Goal: Task Accomplishment & Management: Manage account settings

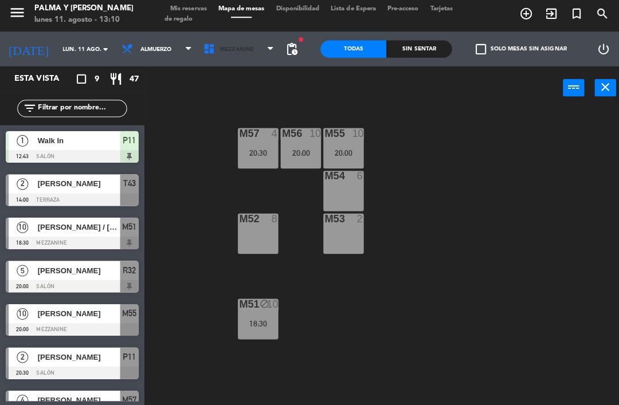
click at [198, 56] on span "Mezzanine" at bounding box center [238, 51] width 82 height 25
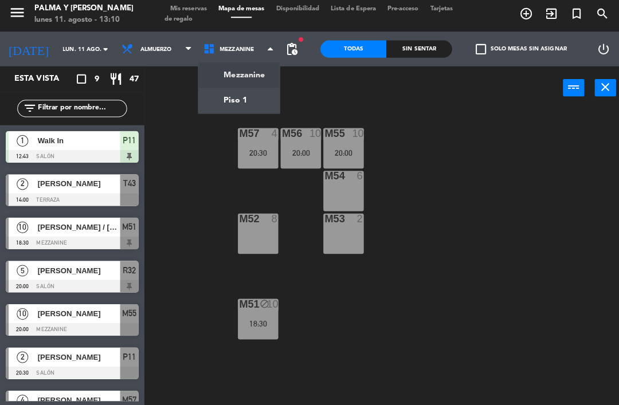
click at [217, 101] on ng-component "menu Palma y [PERSON_NAME] [DATE] 11. agosto - 13:10 Mis reservas Mapa de mesas…" at bounding box center [309, 202] width 619 height 405
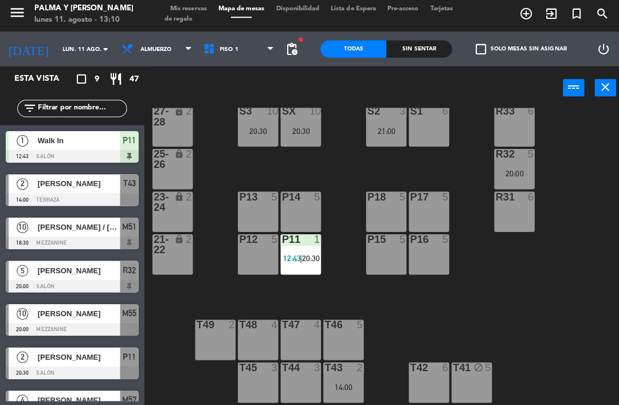
click at [342, 393] on div "T43 2 14:00" at bounding box center [341, 383] width 40 height 40
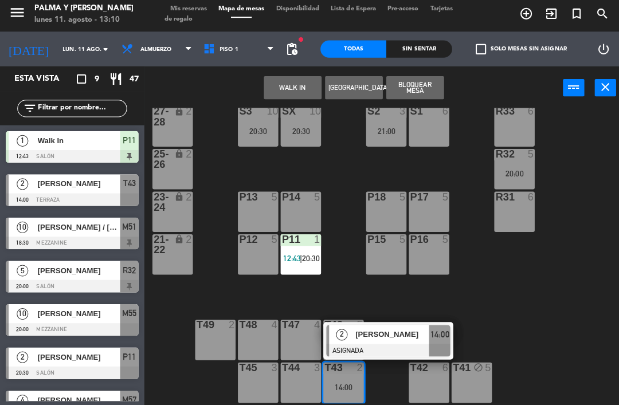
click at [301, 393] on div "T44 3" at bounding box center [299, 383] width 40 height 40
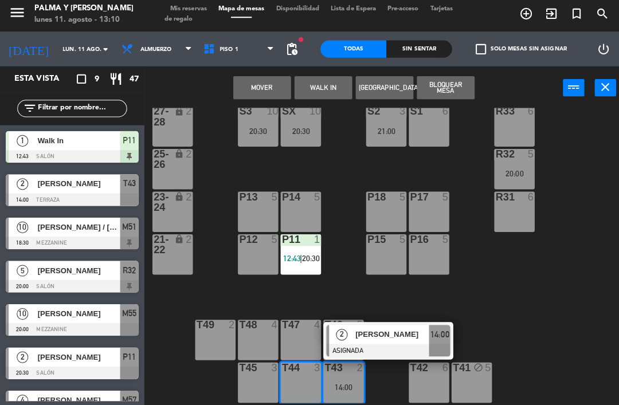
click at [276, 80] on button "Mover" at bounding box center [260, 90] width 57 height 23
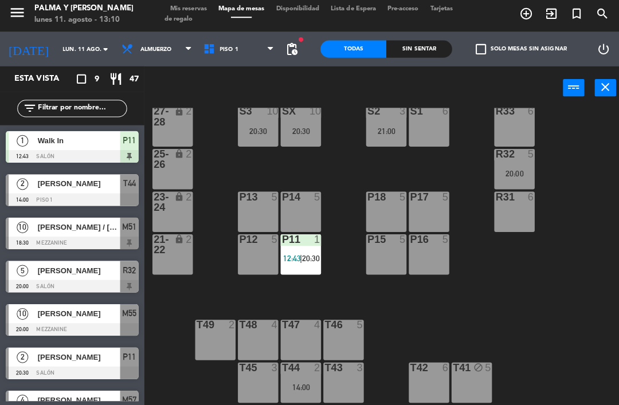
click at [349, 375] on div "T43 3" at bounding box center [341, 383] width 40 height 40
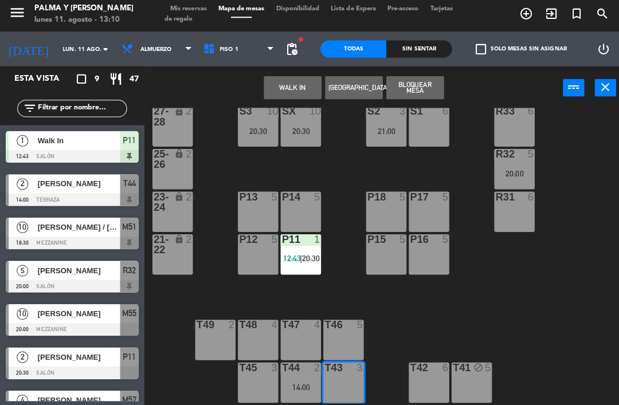
click at [308, 89] on button "WALK IN" at bounding box center [290, 90] width 57 height 23
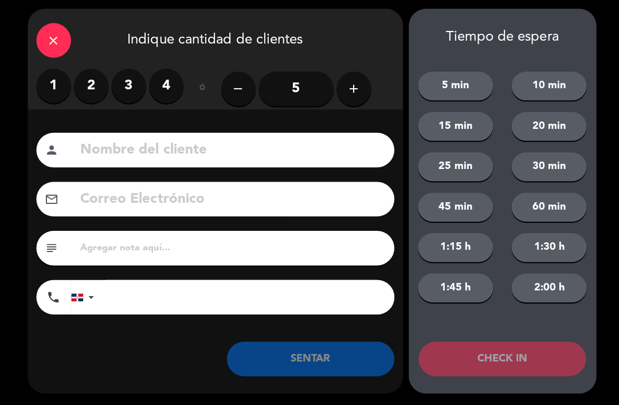
click at [95, 85] on label "2" at bounding box center [90, 88] width 34 height 34
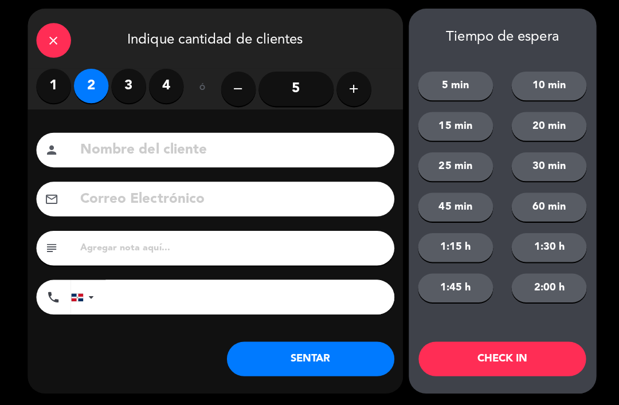
click at [312, 349] on button "SENTAR" at bounding box center [308, 359] width 166 height 34
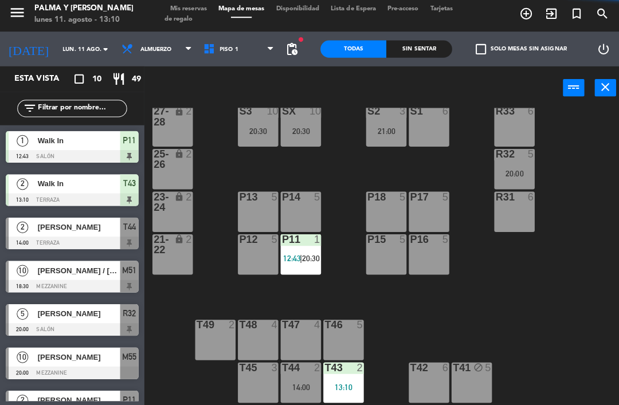
click at [495, 288] on div "R33 6 S1 6 S2 3 21:00 S3 10 20:30 SX 10 20:30 27-28 lock 2 R32 5 20:00 25-26 lo…" at bounding box center [384, 256] width 469 height 293
click at [553, 274] on div "R33 6 S1 6 S2 3 21:00 S3 10 20:30 SX 10 20:30 27-28 lock 2 R32 5 20:00 25-26 lo…" at bounding box center [384, 256] width 469 height 293
click at [344, 398] on div "T43 2 13:10" at bounding box center [341, 383] width 40 height 40
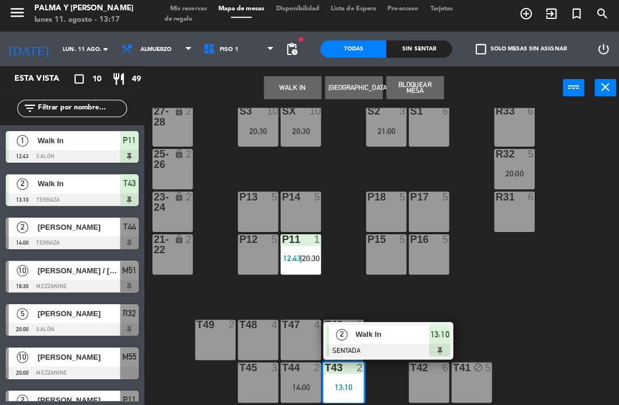
click at [403, 336] on span "Walk In" at bounding box center [389, 335] width 73 height 12
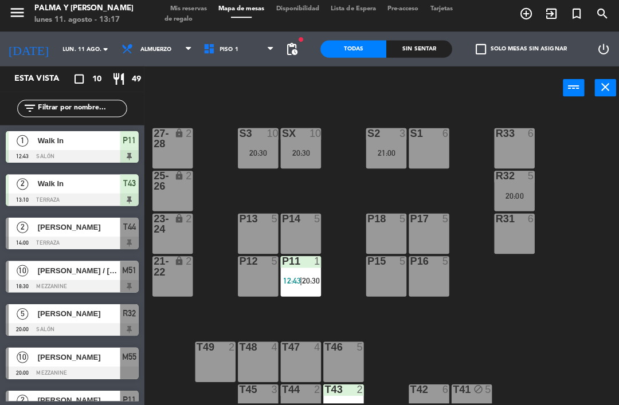
scroll to position [0, 0]
click at [432, 50] on div "Sin sentar" at bounding box center [415, 51] width 65 height 17
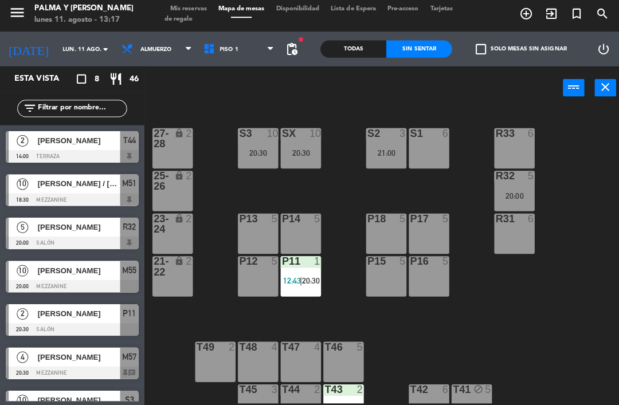
click at [342, 48] on div "Todas" at bounding box center [350, 51] width 65 height 17
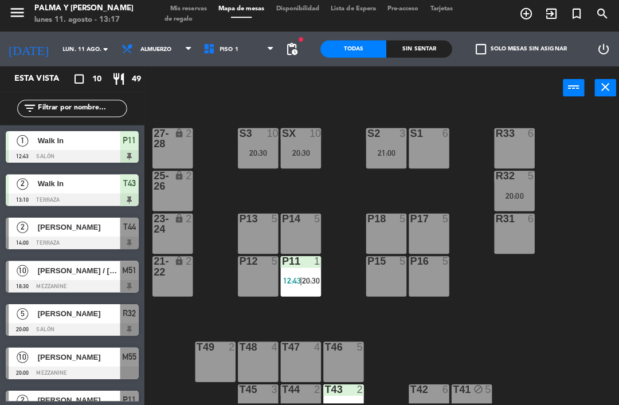
click at [422, 49] on div "Sin sentar" at bounding box center [415, 51] width 65 height 17
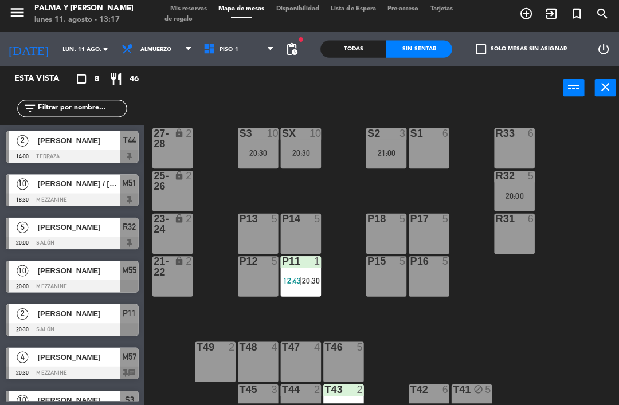
click at [268, 161] on div "S3 10 20:30" at bounding box center [256, 150] width 40 height 40
click at [424, 374] on div "R33 6 S1 6 S2 3 21:00 S3 10 20:30 SX 10 20:30 27-28 lock 2 R32 5 20:00 25-26 lo…" at bounding box center [384, 256] width 469 height 293
click at [279, 140] on div "SX 10 20:30" at bounding box center [299, 150] width 40 height 40
click at [520, 347] on div "R33 6 S1 6 S2 3 21:00 S3 10 20:30 SX 10 20:30 27-28 lock 2 R32 5 20:00 25-26 lo…" at bounding box center [384, 256] width 469 height 293
click at [432, 151] on div "S1 6" at bounding box center [426, 150] width 40 height 40
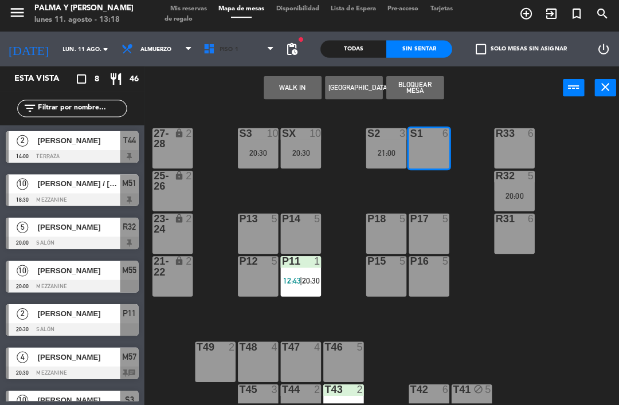
click at [218, 49] on span "Piso 1" at bounding box center [227, 52] width 18 height 6
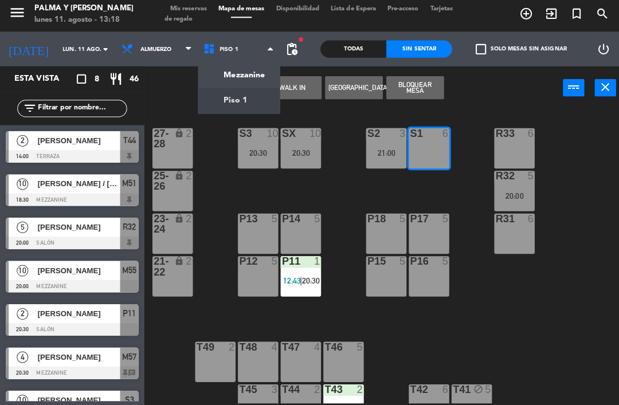
click at [240, 74] on ng-component "menu Palma y [PERSON_NAME] [DATE] 11. agosto - 13:18 Mis reservas Mapa de mesas…" at bounding box center [309, 202] width 619 height 405
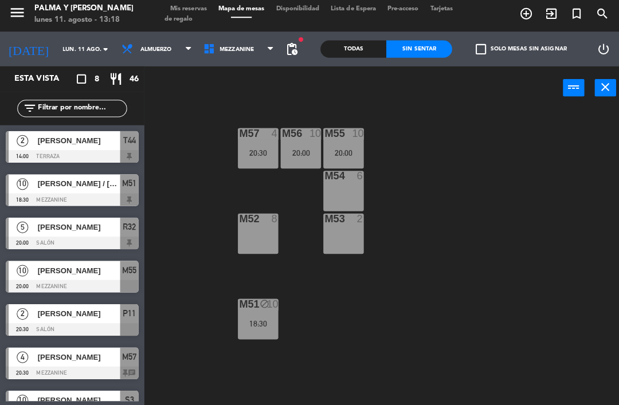
click at [253, 304] on div "block" at bounding box center [256, 305] width 19 height 11
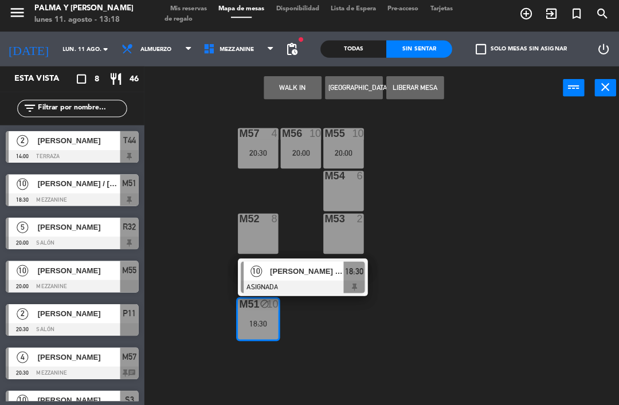
click at [218, 49] on span "Mezzanine" at bounding box center [235, 52] width 34 height 6
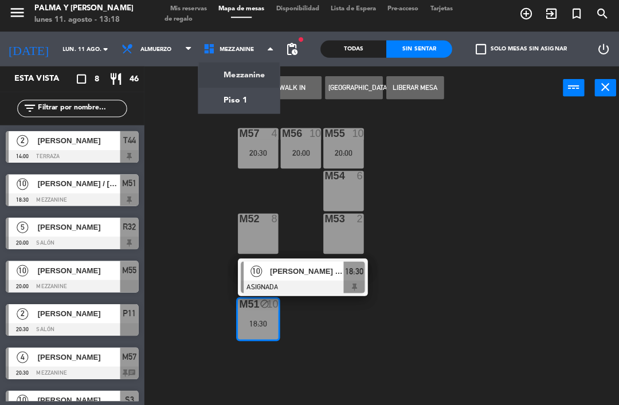
click at [249, 68] on ng-component "menu Palma y [PERSON_NAME] [DATE] 11. agosto - 13:18 Mis reservas Mapa de mesas…" at bounding box center [309, 202] width 619 height 405
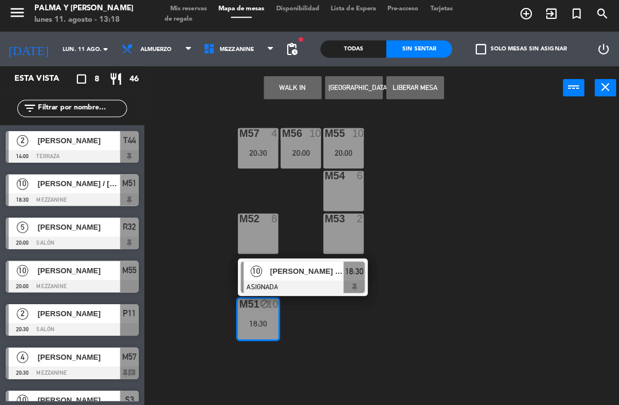
click at [232, 58] on span "Mezzanine" at bounding box center [238, 51] width 82 height 25
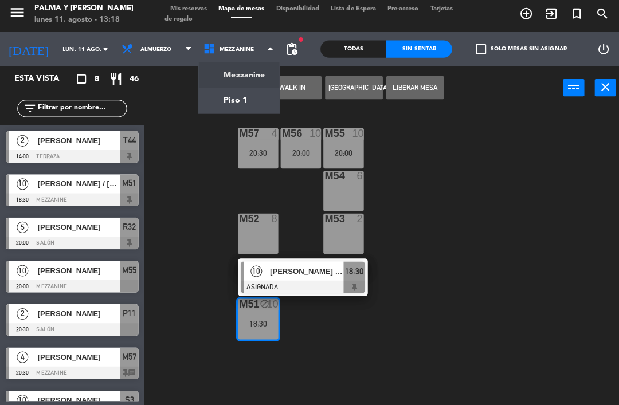
click at [245, 97] on ng-component "menu Palma y [PERSON_NAME] [DATE] 11. agosto - 13:18 Mis reservas Mapa de mesas…" at bounding box center [309, 202] width 619 height 405
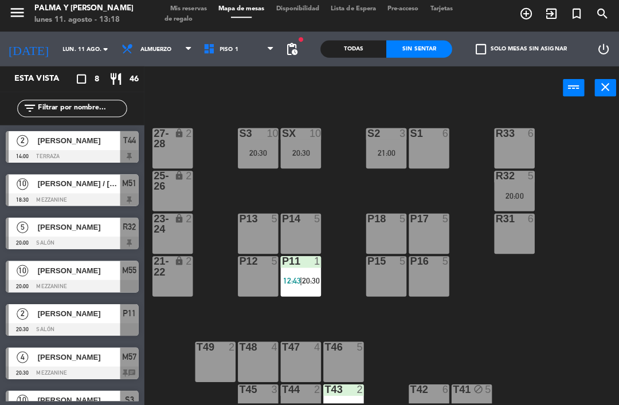
click at [440, 134] on div "6" at bounding box center [442, 135] width 7 height 10
click at [555, 355] on div "R33 6 S1 6 S2 3 21:00 S3 10 20:30 SX 10 20:30 27-28 lock 2 R32 5 20:00 25-26 lo…" at bounding box center [384, 256] width 469 height 293
click at [385, 142] on div "S2 3 21:00" at bounding box center [383, 150] width 40 height 40
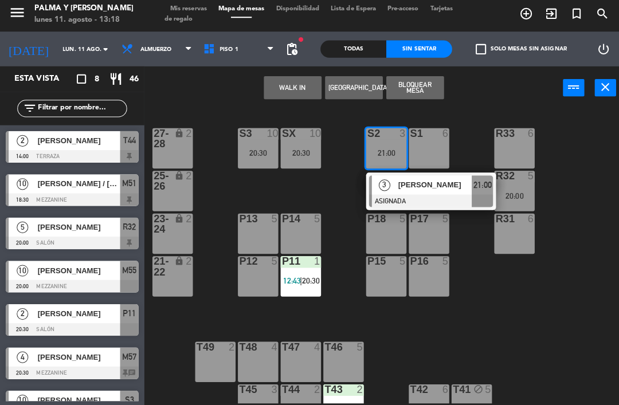
click at [519, 376] on div "R33 6 S1 6 S2 3 21:00 3 [PERSON_NAME] ASIGNADA 21:00 S3 10 20:30 SX 10 20:30 27…" at bounding box center [384, 256] width 469 height 293
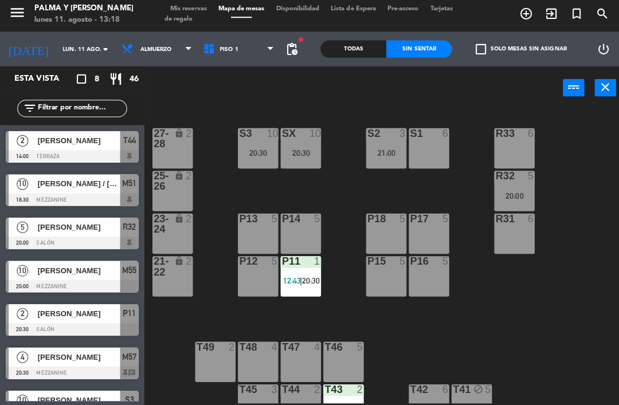
click at [380, 158] on div "S2 3 21:00" at bounding box center [383, 150] width 40 height 40
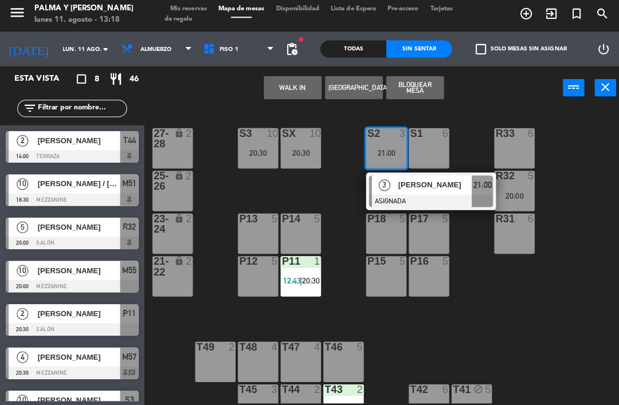
click at [426, 280] on div "P16 5" at bounding box center [426, 277] width 40 height 40
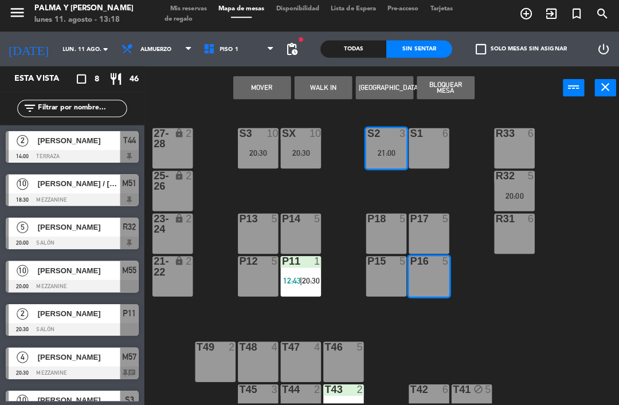
click at [262, 79] on button "Mover" at bounding box center [260, 90] width 57 height 23
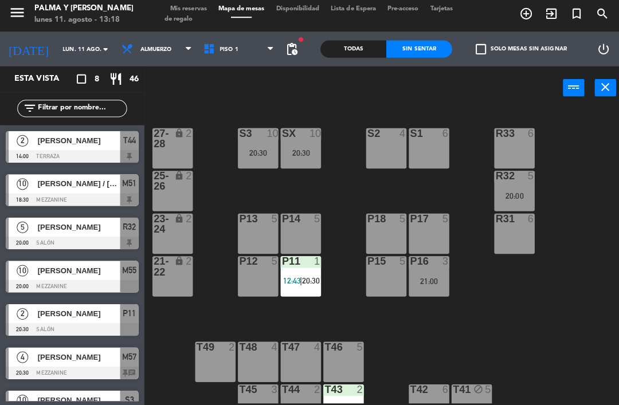
click at [312, 151] on div "20:30" at bounding box center [299, 155] width 40 height 8
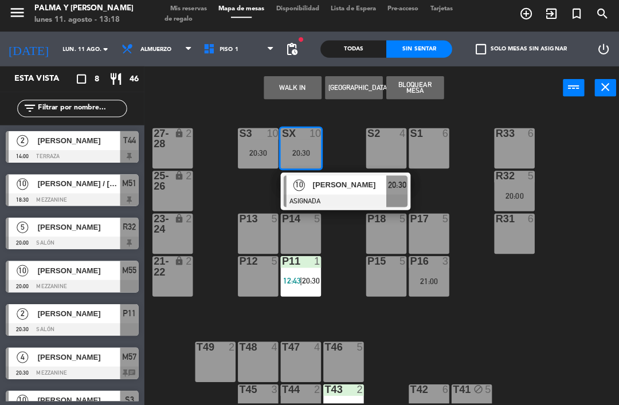
click at [436, 160] on div "S1 6" at bounding box center [426, 150] width 40 height 40
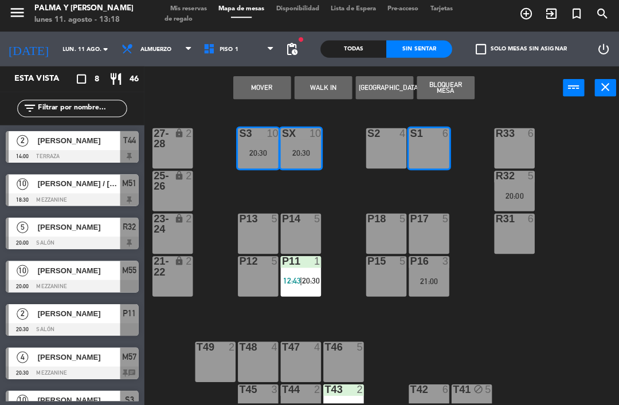
click at [266, 87] on button "Mover" at bounding box center [260, 90] width 57 height 23
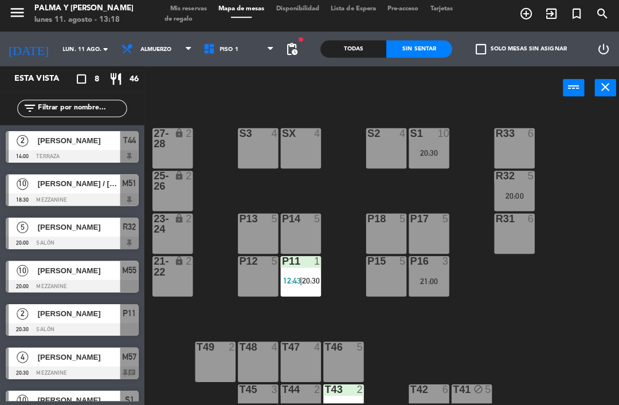
click at [430, 144] on div "S1 10 20:30" at bounding box center [426, 150] width 40 height 40
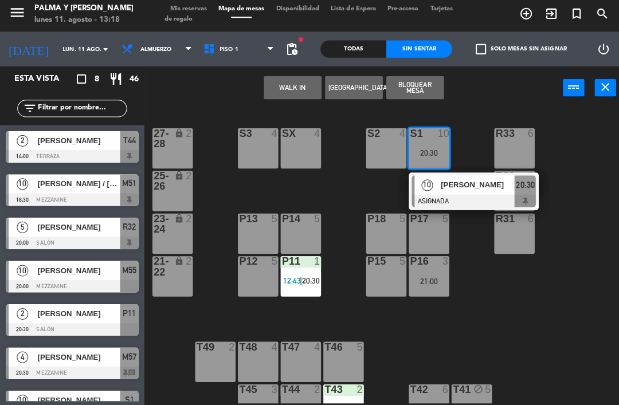
click at [382, 149] on div "S2 4" at bounding box center [383, 150] width 40 height 40
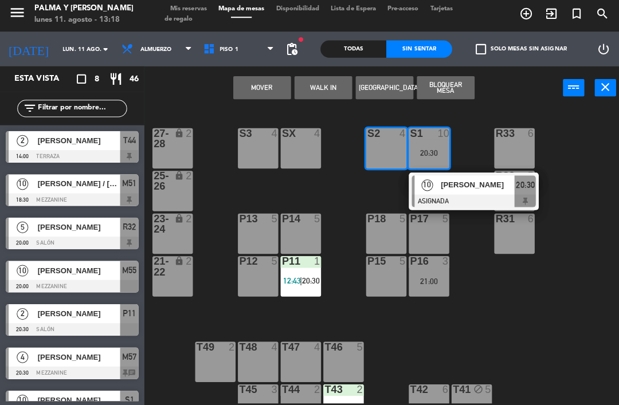
click at [266, 81] on button "Mover" at bounding box center [260, 90] width 57 height 23
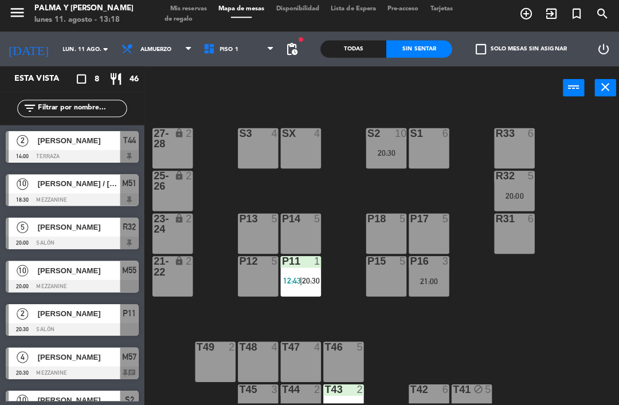
click at [429, 148] on div "S1 6" at bounding box center [426, 150] width 40 height 40
click at [481, 122] on div "R33 6 S1 6 S2 10 20:30 S3 4 SX 4 27-28 lock 2 R32 5 20:00 25-26 lock 2 P13 5 P1…" at bounding box center [384, 256] width 469 height 293
click at [376, 151] on div "20:30" at bounding box center [383, 155] width 40 height 8
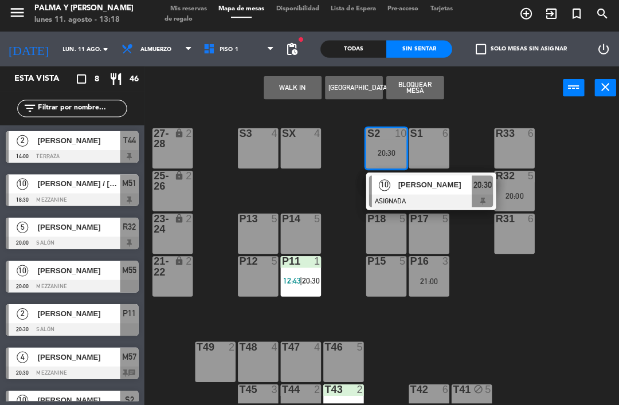
click at [429, 145] on div "S1 6" at bounding box center [426, 150] width 40 height 40
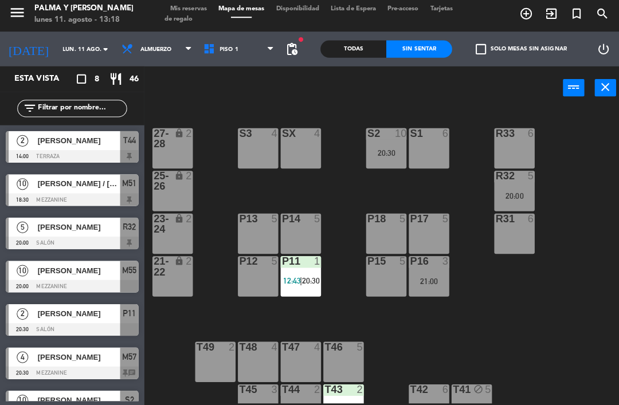
click at [352, 190] on div "R33 6 S1 6 S2 10 20:30 S3 4 SX 4 27-28 lock 2 R32 5 20:00 25-26 lock 2 P13 5 P1…" at bounding box center [384, 256] width 469 height 293
click at [386, 151] on div "20:30" at bounding box center [383, 155] width 40 height 8
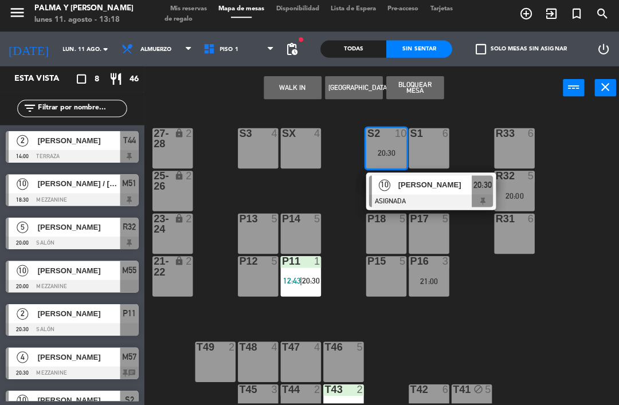
click at [450, 189] on span "[PERSON_NAME]" at bounding box center [431, 187] width 73 height 12
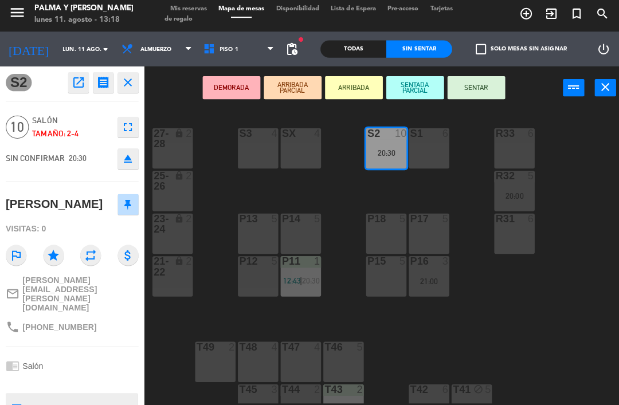
click at [438, 151] on div "S1 6" at bounding box center [426, 150] width 40 height 40
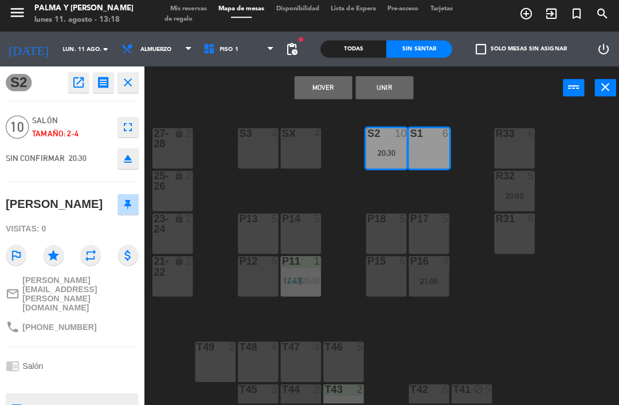
click at [385, 86] on button "Unir" at bounding box center [381, 90] width 57 height 23
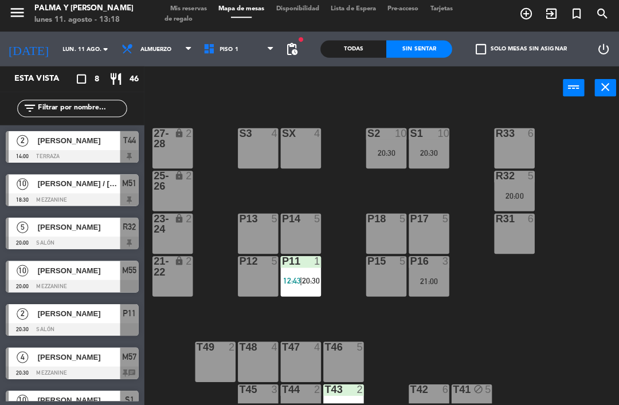
scroll to position [40, 0]
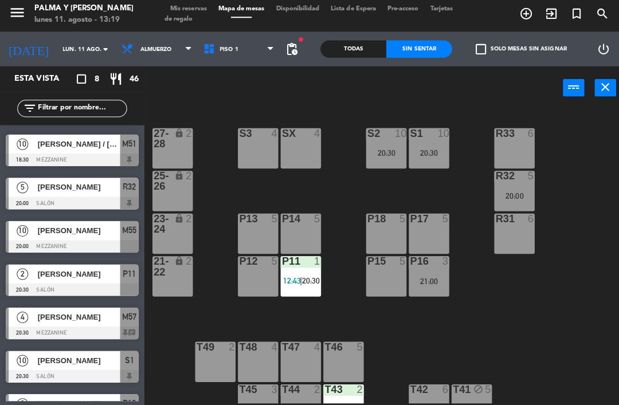
click at [501, 338] on div "R33 6 S1 10 20:30 S2 10 20:30 S3 4 SX 4 27-28 lock 2 R32 5 20:00 25-26 lock 2 P…" at bounding box center [384, 256] width 469 height 293
click at [560, 172] on div "R33 6 S1 10 20:30 S2 10 20:30 S3 4 SX 4 27-28 lock 2 R32 5 20:00 25-26 lock 2 P…" at bounding box center [384, 256] width 469 height 293
click at [497, 301] on div "R33 6 S1 10 20:30 S2 10 20:30 S3 4 SX 4 27-28 lock 2 R32 5 20:00 25-26 lock 2 P…" at bounding box center [384, 256] width 469 height 293
click at [576, 211] on div "R33 6 S1 10 20:30 S2 10 20:30 S3 4 SX 4 27-28 lock 2 R32 5 20:00 25-26 lock 2 P…" at bounding box center [384, 256] width 469 height 293
click at [296, 45] on span "pending_actions" at bounding box center [290, 52] width 14 height 14
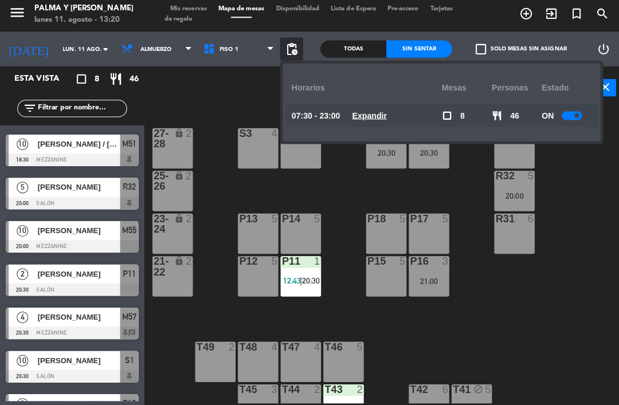
click at [366, 113] on u "Expandir" at bounding box center [367, 117] width 34 height 9
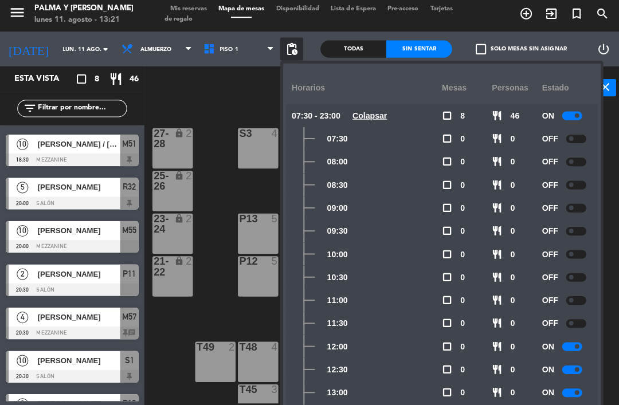
scroll to position [0, 0]
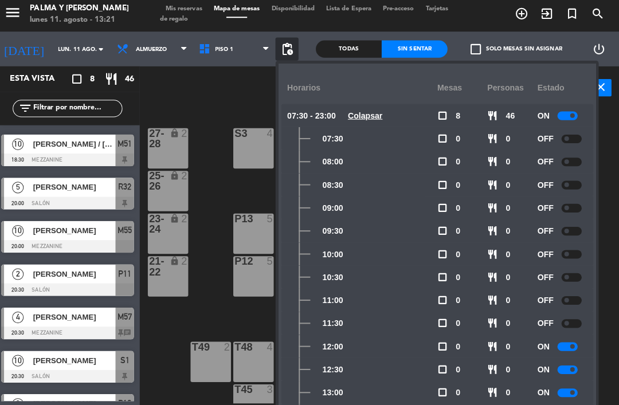
click at [222, 199] on div "R33 6 S1 10 20:30 S2 10 20:30 S3 4 SX 4 27-28 lock 2 R32 5 20:00 25-26 lock 2 P…" at bounding box center [384, 256] width 469 height 293
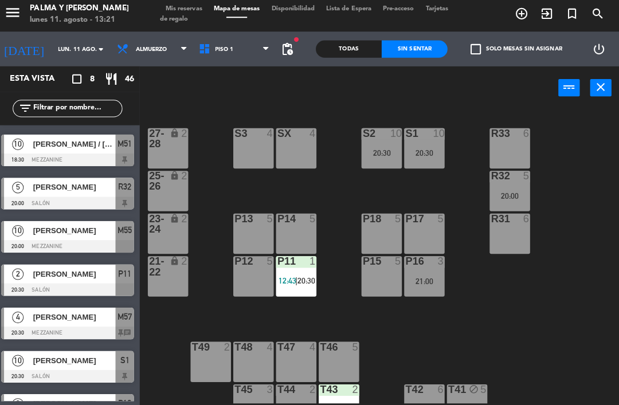
click at [562, 208] on div "R33 6 S1 10 20:30 S2 10 20:30 S3 4 SX 4 27-28 lock 2 R32 5 20:00 25-26 lock 2 P…" at bounding box center [384, 256] width 469 height 293
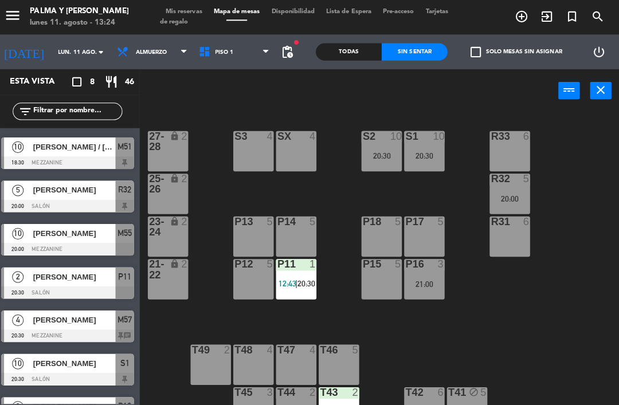
click at [532, 344] on div "R33 6 S1 10 20:30 S2 10 20:30 S3 4 SX 4 27-28 lock 2 R32 5 20:00 25-26 lock 2 P…" at bounding box center [384, 256] width 469 height 293
click at [574, 343] on div "R33 6 S1 10 20:30 S2 10 20:30 S3 4 SX 4 27-28 lock 2 R32 5 20:00 25-26 lock 2 P…" at bounding box center [384, 256] width 469 height 293
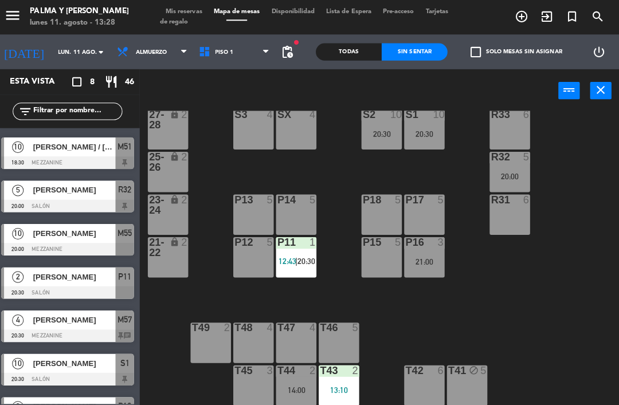
scroll to position [22, 0]
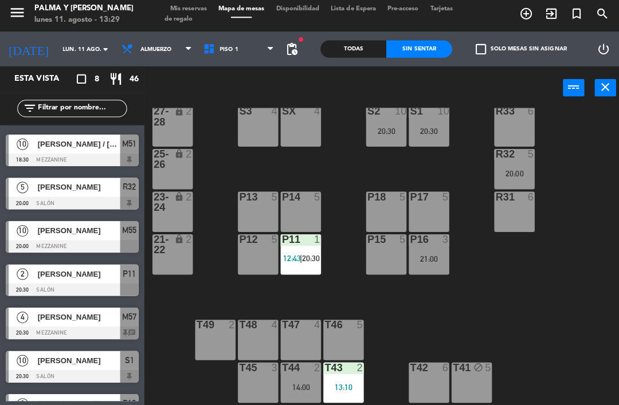
click at [538, 303] on div "R33 6 S1 10 20:30 S2 10 20:30 S3 4 SX 4 27-28 lock 2 R32 5 20:00 25-26 lock 2 P…" at bounding box center [384, 256] width 469 height 293
click at [521, 159] on div "R32 5" at bounding box center [511, 156] width 40 height 11
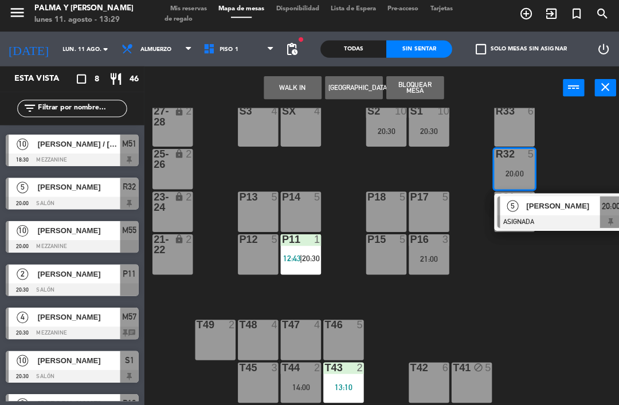
click at [516, 308] on div "R33 6 S1 10 20:30 S2 10 20:30 S3 4 SX 4 27-28 lock 2 R32 5 20:00 5 [PERSON_NAME…" at bounding box center [384, 256] width 469 height 293
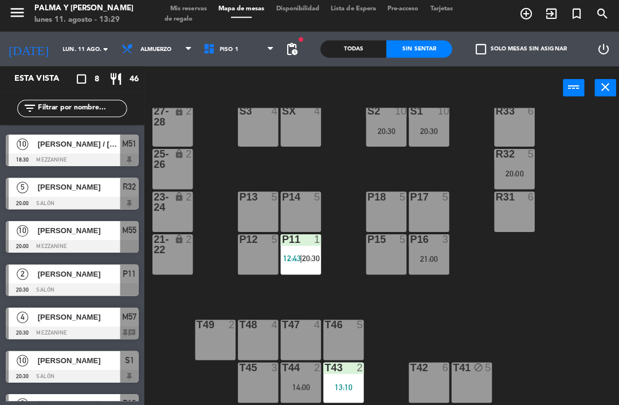
click at [418, 56] on div "Sin sentar" at bounding box center [415, 51] width 65 height 17
click at [293, 247] on div "P11 1 12:43 | 20:30" at bounding box center [299, 256] width 40 height 40
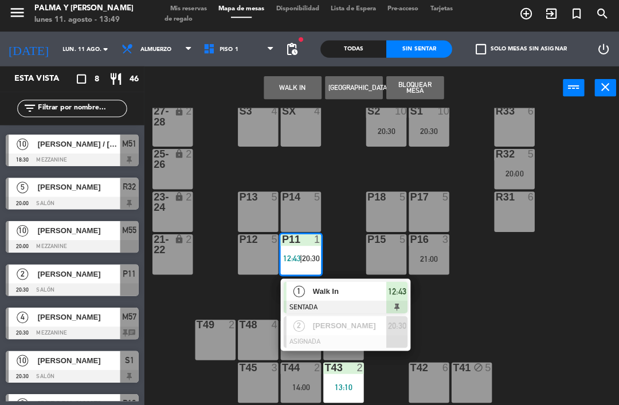
click at [353, 283] on div "Walk In" at bounding box center [346, 292] width 74 height 19
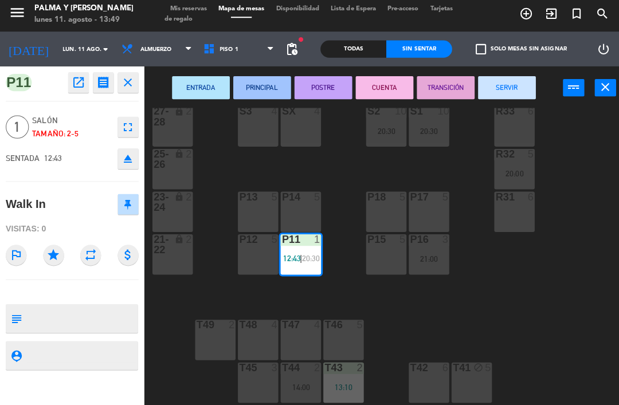
click at [512, 89] on button "SERVIR" at bounding box center [502, 90] width 57 height 23
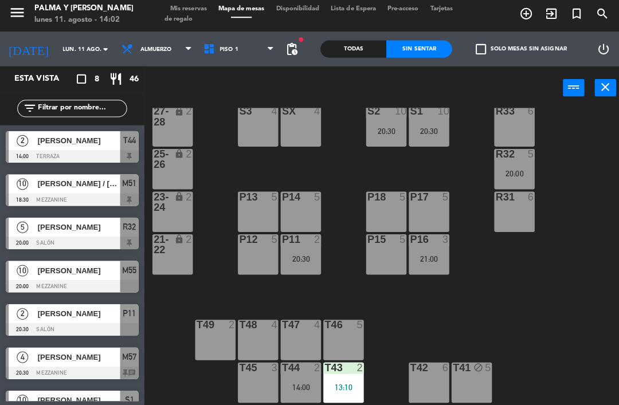
click at [187, 9] on span "Mis reservas" at bounding box center [187, 12] width 48 height 6
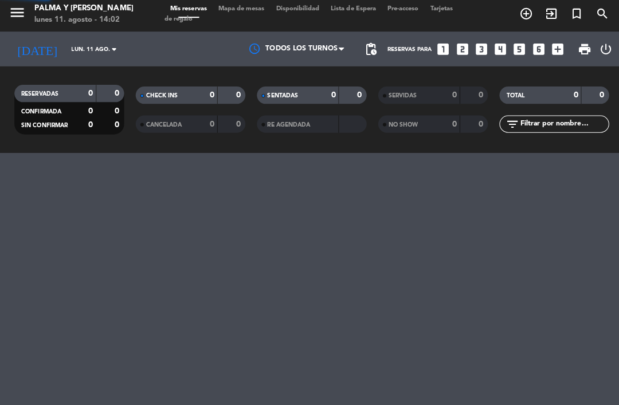
click at [186, 10] on span "Mis reservas" at bounding box center [187, 12] width 48 height 6
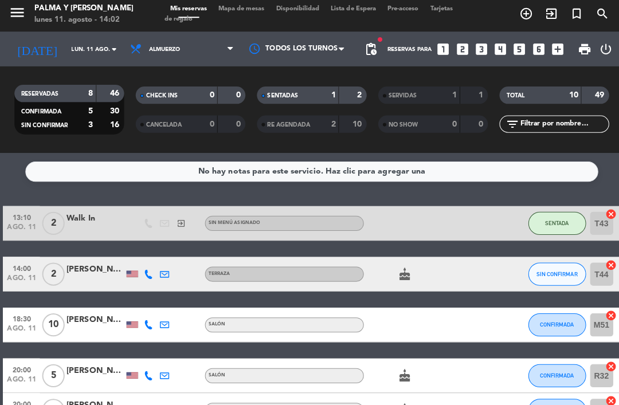
click at [448, 278] on div "cake" at bounding box center [409, 275] width 96 height 34
click at [37, 271] on div "14:00 [DATE]" at bounding box center [21, 275] width 37 height 34
click at [16, 270] on span "14:00" at bounding box center [21, 268] width 29 height 13
click at [428, 282] on div "cake" at bounding box center [409, 275] width 96 height 34
click at [433, 274] on div "cake" at bounding box center [409, 275] width 96 height 34
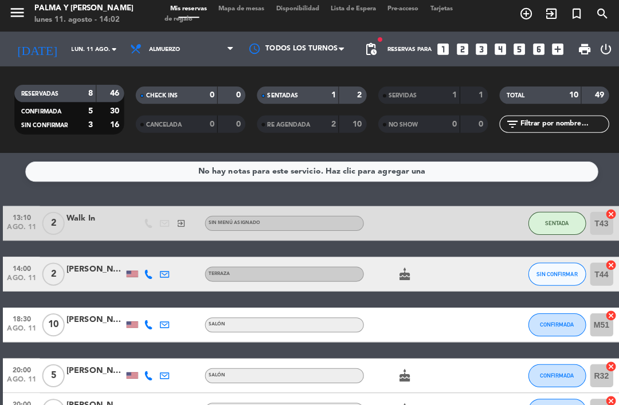
click at [580, 268] on button "SIN CONFIRMAR" at bounding box center [552, 275] width 57 height 23
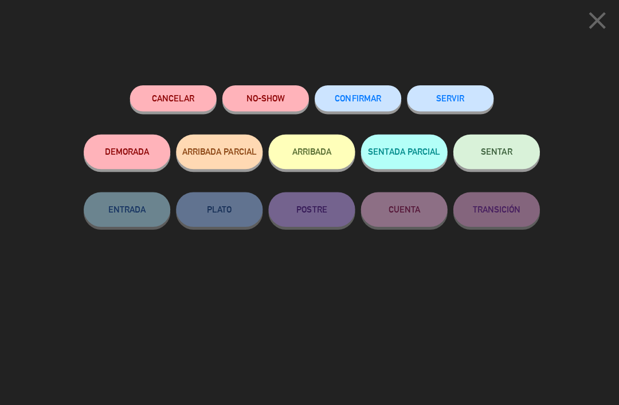
click at [450, 293] on div "Cancelar NO-SHOW CONFIRMAR SERVIR DEMORADA ARRIBADA PARCIAL ARRIBADA SENTADA PA…" at bounding box center [309, 242] width 469 height 325
click at [409, 297] on div "Cancelar NO-SHOW CONFIRMAR SERVIR DEMORADA ARRIBADA PARCIAL ARRIBADA SENTADA PA…" at bounding box center [309, 242] width 469 height 325
click at [363, 96] on span "CONFIRMAR" at bounding box center [355, 101] width 46 height 10
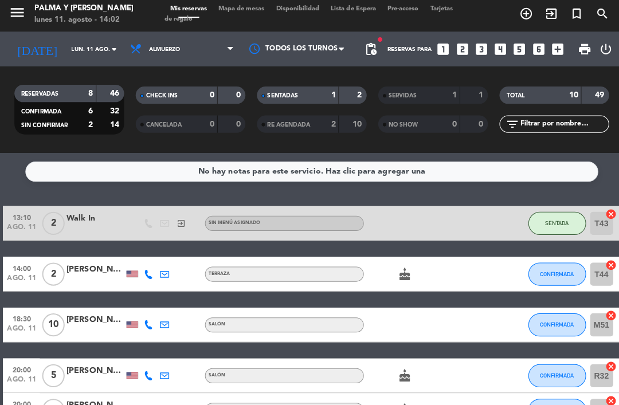
click at [94, 277] on div at bounding box center [94, 281] width 57 height 9
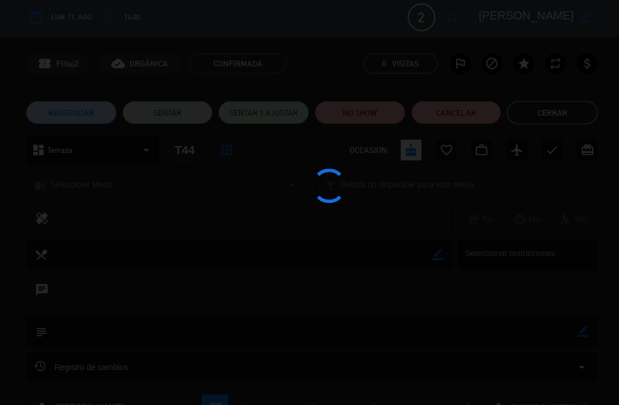
click at [60, 277] on div "chat" at bounding box center [309, 291] width 567 height 29
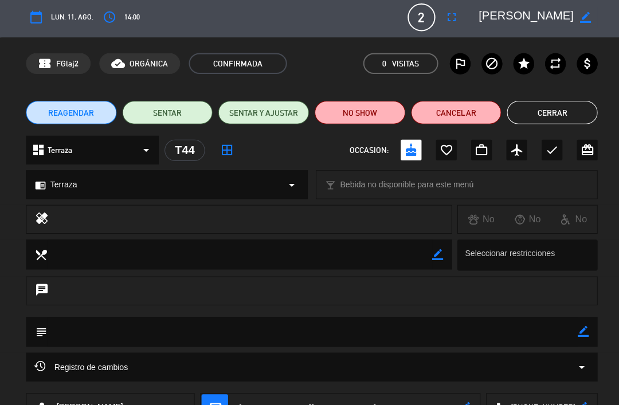
click at [127, 14] on span "14:00" at bounding box center [130, 19] width 15 height 11
click at [108, 19] on icon "access_time" at bounding box center [109, 20] width 14 height 14
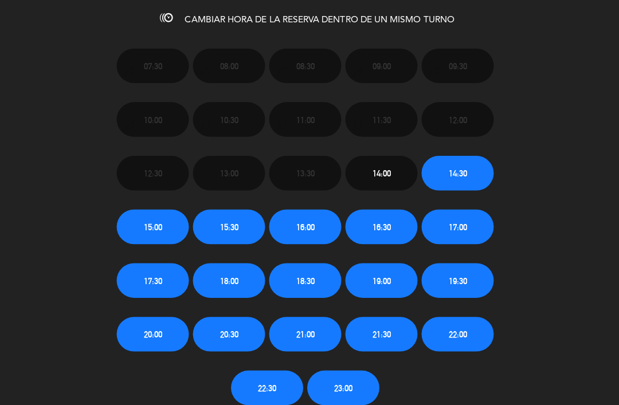
click at [462, 168] on span "14:30" at bounding box center [459, 174] width 18 height 13
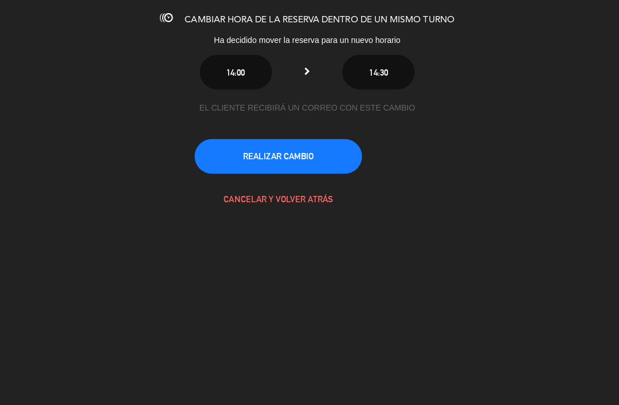
click at [313, 160] on button "REALIZAR CAMBIO" at bounding box center [281, 158] width 166 height 34
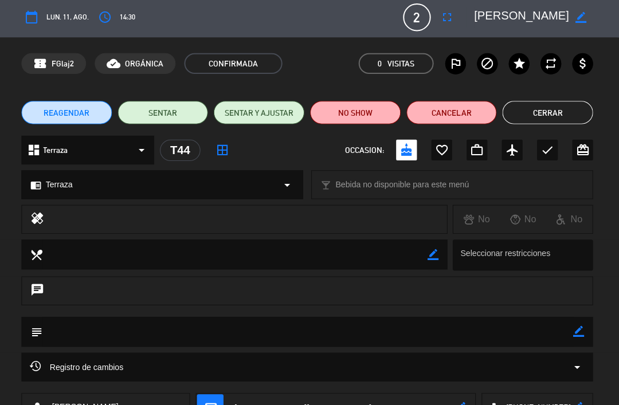
click at [524, 120] on button "Cerrar" at bounding box center [548, 114] width 90 height 23
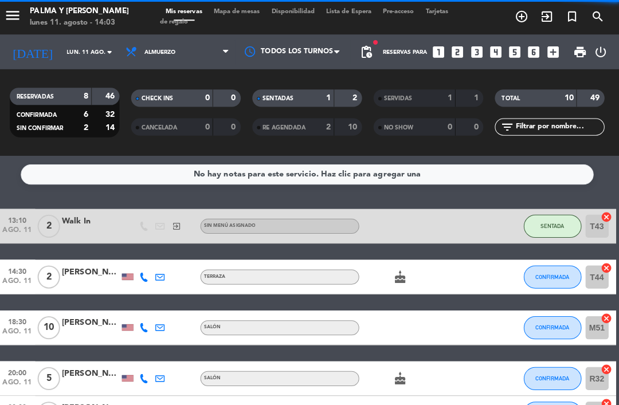
click at [237, 14] on span "Mapa de mesas" at bounding box center [239, 12] width 57 height 6
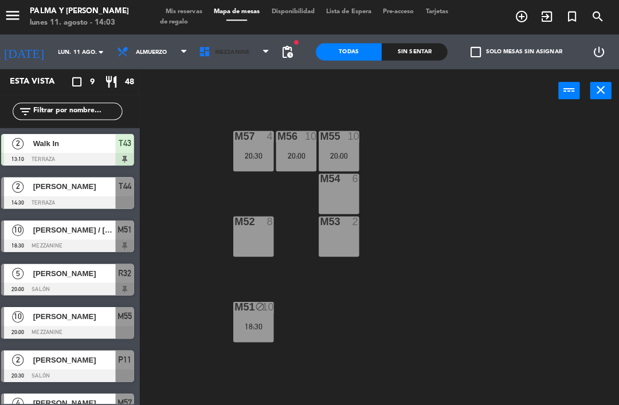
click at [242, 64] on span "Mezzanine" at bounding box center [238, 51] width 82 height 25
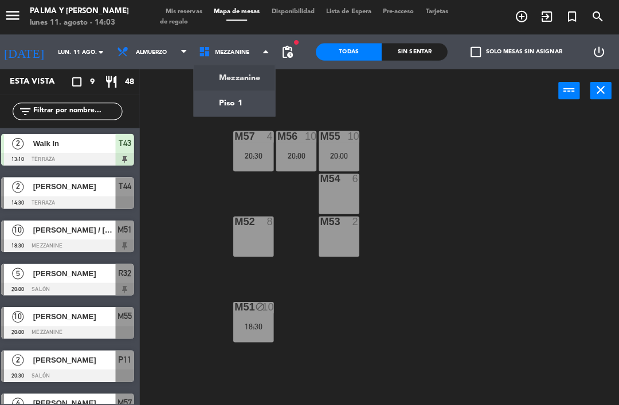
click at [230, 103] on ng-component "menu Palma y [PERSON_NAME] [DATE] 11. agosto - 14:03 Mis reservas Mapa de mesas…" at bounding box center [309, 202] width 619 height 405
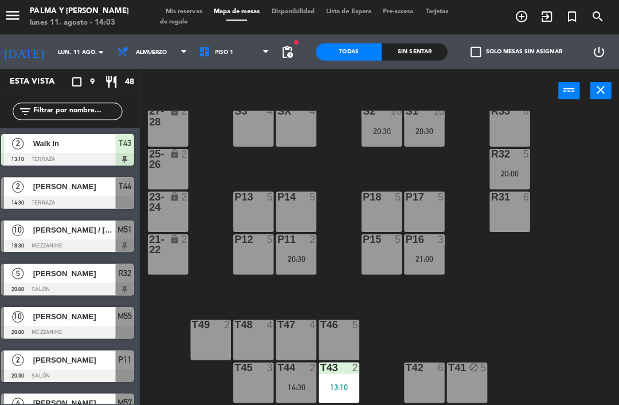
scroll to position [25, 0]
click at [299, 383] on div "14:30" at bounding box center [299, 385] width 40 height 8
click at [527, 333] on div "R33 6 S1 10 20:30 S2 10 20:30 S3 4 SX 4 27-28 lock 2 R32 5 20:00 25-26 lock 2 P…" at bounding box center [384, 255] width 469 height 291
click at [202, 48] on icon at bounding box center [210, 51] width 17 height 13
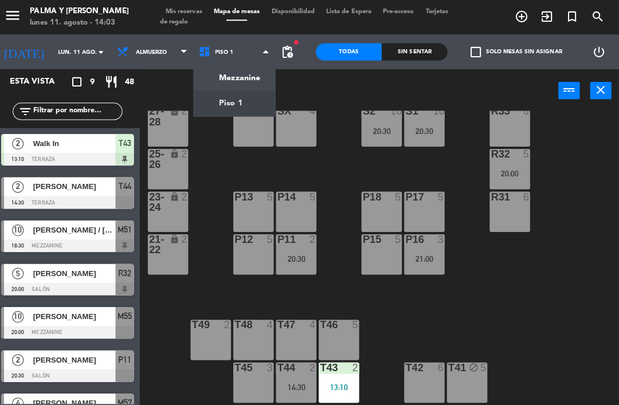
click at [146, 85] on div "power_input close" at bounding box center [350, 91] width 415 height 44
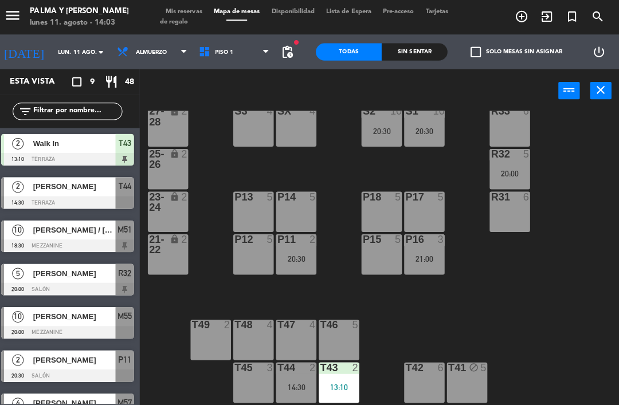
click at [64, 48] on input "lun. 11 ago." at bounding box center [96, 52] width 79 height 18
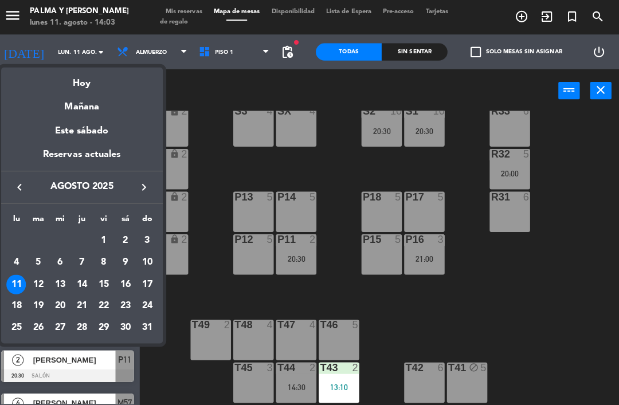
click at [81, 280] on div "14" at bounding box center [85, 282] width 19 height 19
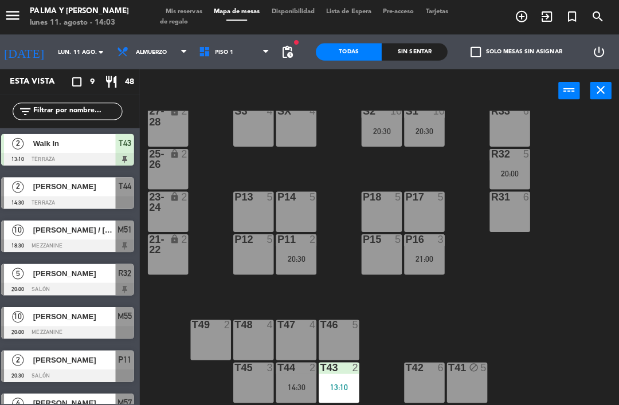
type input "jue. 14 ago."
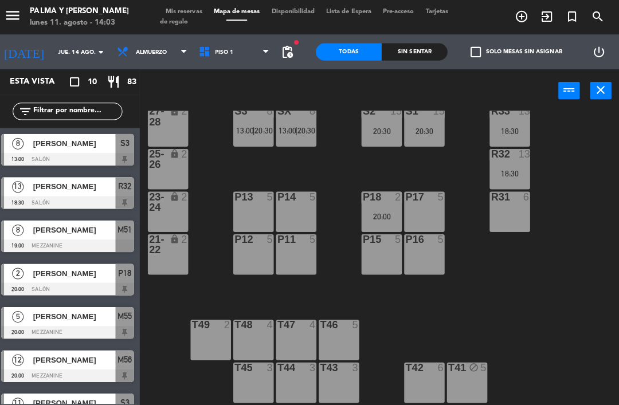
click at [43, 108] on input "text" at bounding box center [81, 110] width 89 height 13
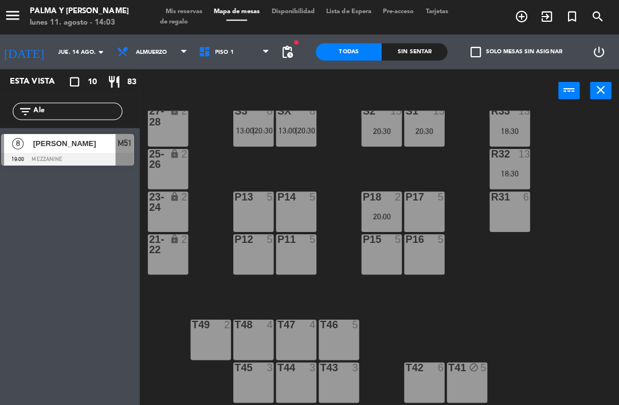
type input "Ale"
click at [58, 143] on span "[PERSON_NAME]" at bounding box center [78, 142] width 82 height 12
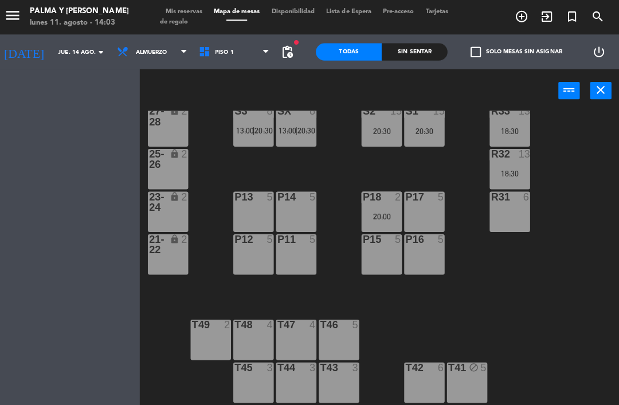
scroll to position [0, 0]
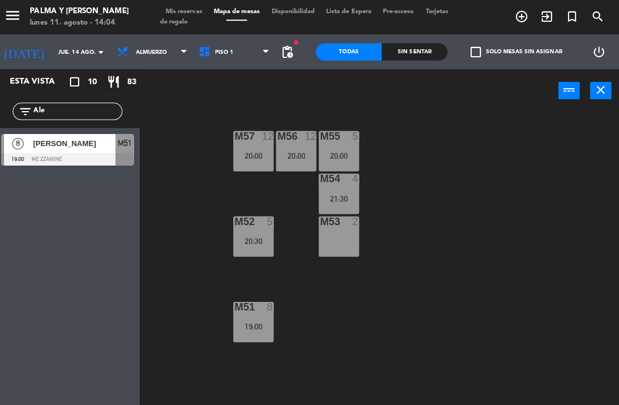
click at [68, 117] on input "Ale" at bounding box center [81, 110] width 89 height 13
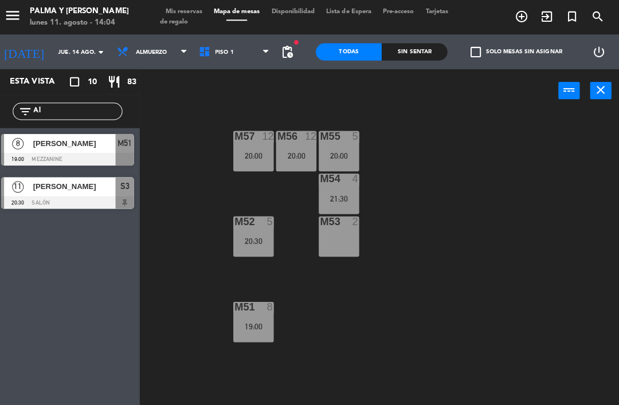
type input "A"
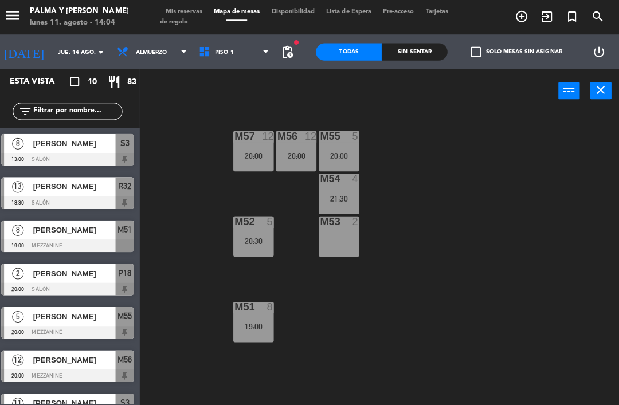
click at [468, 120] on div "M57 12 20:00 M56 12 20:00 M55 5 20:00 M54 4 21:30 M52 5 20:30 M53 2 M51 8 19:00" at bounding box center [384, 255] width 469 height 291
click at [202, 48] on icon at bounding box center [210, 51] width 17 height 13
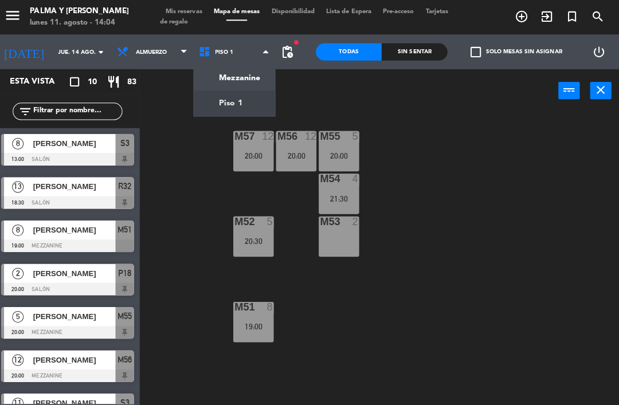
click at [167, 92] on div "power_input close" at bounding box center [350, 91] width 415 height 44
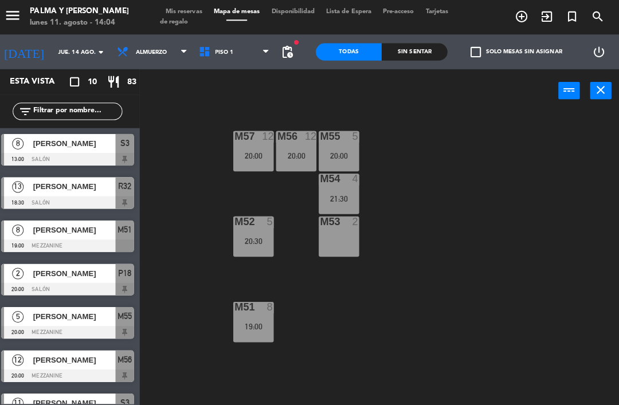
click at [63, 49] on input "jue. 14 ago." at bounding box center [96, 52] width 79 height 18
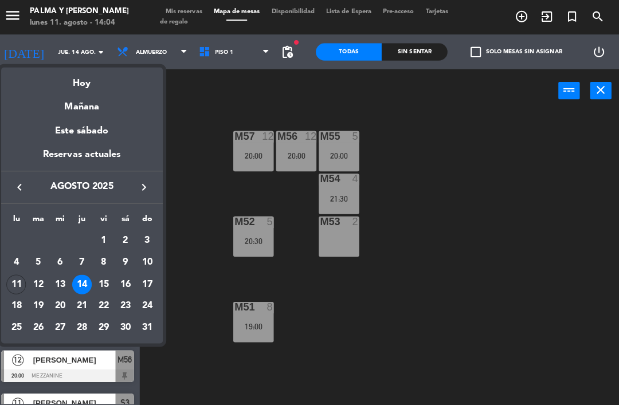
click at [72, 106] on div "Mañana" at bounding box center [86, 102] width 160 height 23
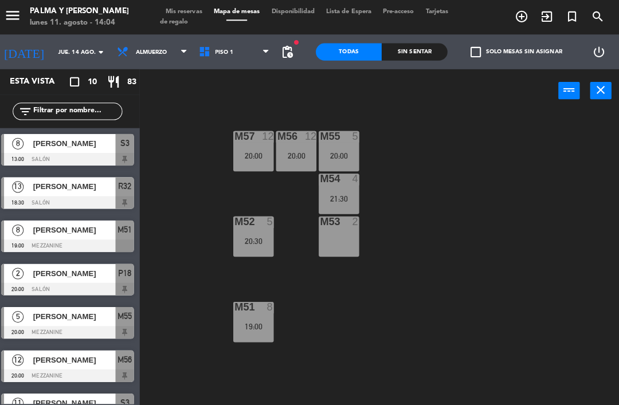
type input "[DATE]"
click at [218, 54] on span "Piso 1" at bounding box center [227, 52] width 18 height 6
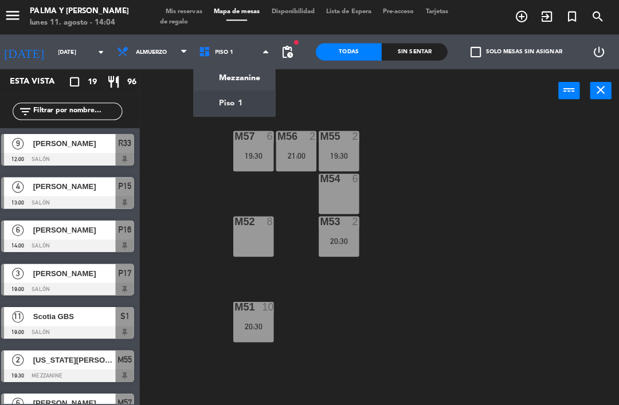
click at [233, 112] on ng-component "menu Palma y [PERSON_NAME] [DATE] 11. agosto - 14:04 Mis reservas Mapa de mesas…" at bounding box center [309, 202] width 619 height 405
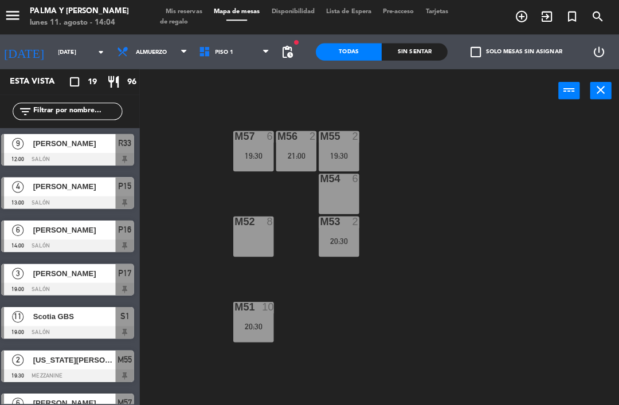
click at [209, 58] on span "Piso 1" at bounding box center [238, 51] width 82 height 25
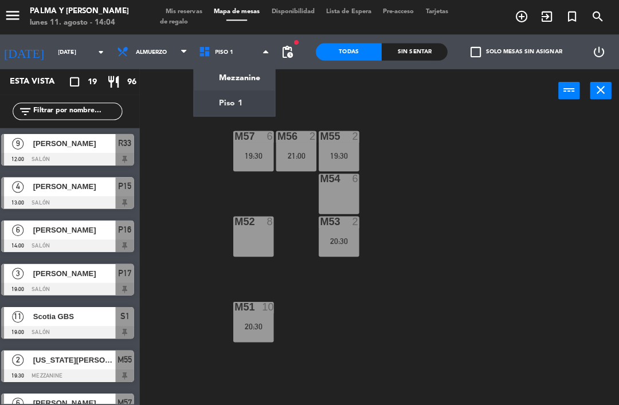
click at [230, 81] on ng-component "menu Palma y [PERSON_NAME] [DATE] 11. agosto - 14:04 Mis reservas Mapa de mesas…" at bounding box center [309, 202] width 619 height 405
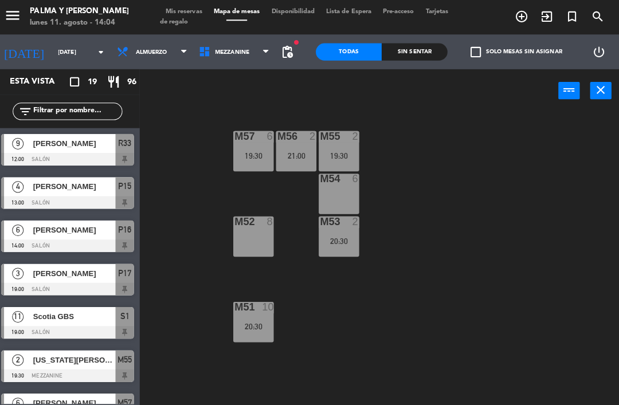
click at [229, 49] on span "Mezzanine" at bounding box center [235, 52] width 34 height 6
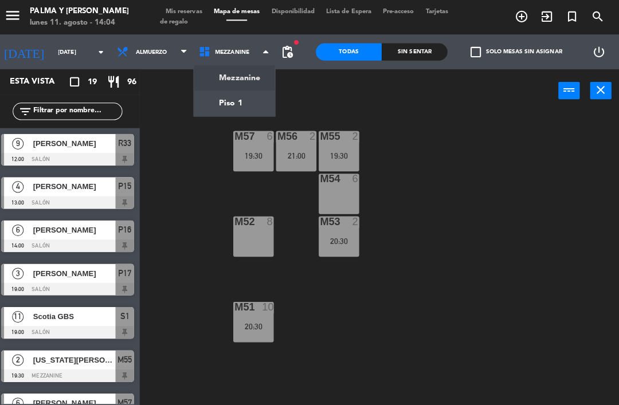
click at [231, 105] on ng-component "menu Palma y [PERSON_NAME] [DATE] 11. agosto - 14:04 Mis reservas Mapa de mesas…" at bounding box center [309, 202] width 619 height 405
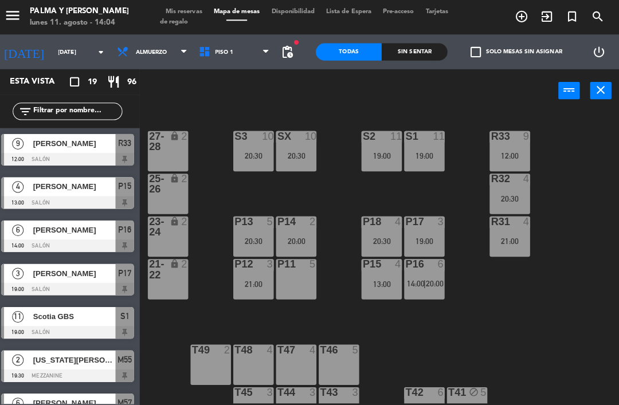
click at [427, 237] on div "19:00" at bounding box center [426, 240] width 40 height 8
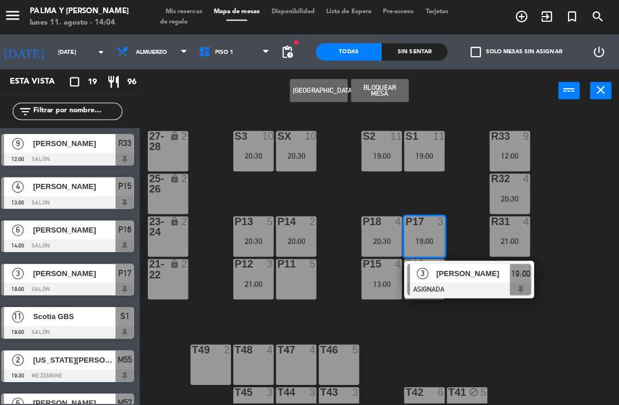
click at [479, 282] on div at bounding box center [470, 287] width 123 height 13
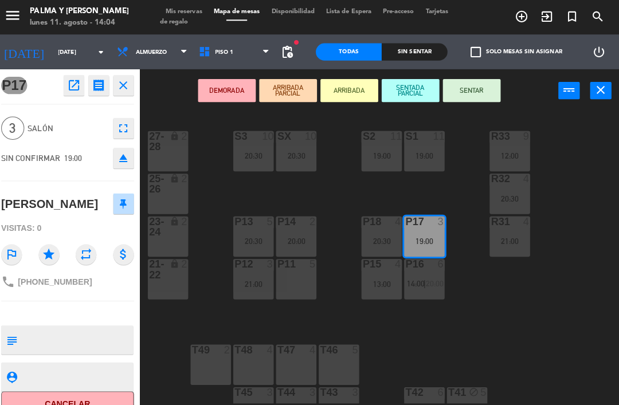
click at [51, 321] on div "P17 open_in_new receipt 7:00 PM [DATE] 3 personas [PERSON_NAME] P17 close 3 Sal…" at bounding box center [71, 237] width 143 height 336
click at [74, 330] on textarea at bounding box center [80, 337] width 109 height 24
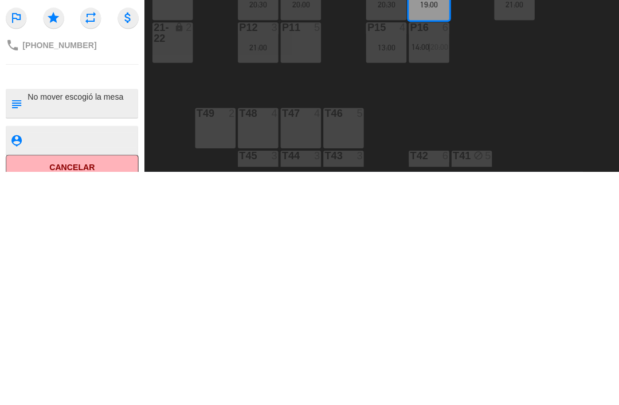
type textarea "No mover escogió la mesa"
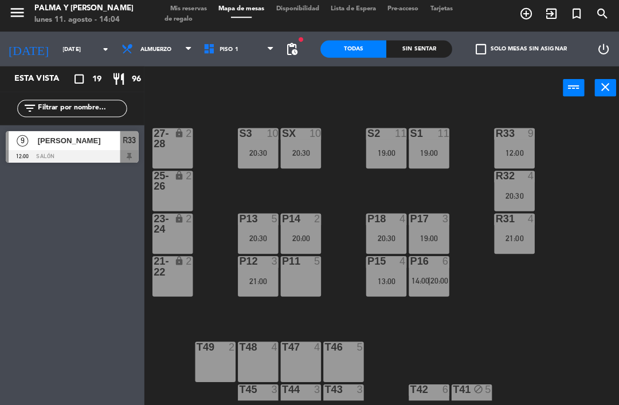
click at [434, 236] on div "19:00" at bounding box center [426, 240] width 40 height 8
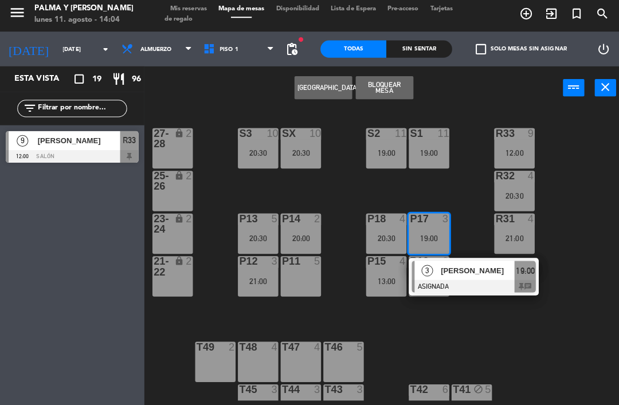
click at [485, 281] on div at bounding box center [470, 287] width 123 height 13
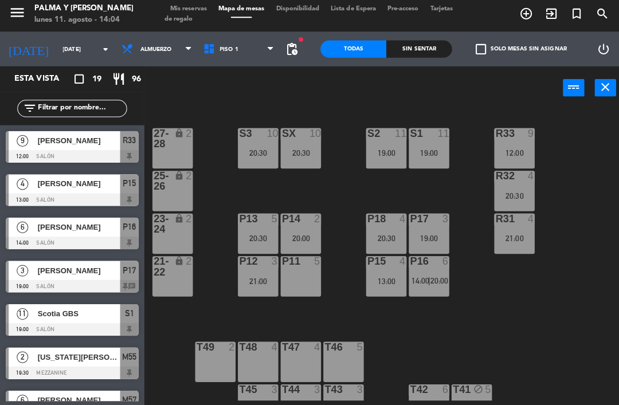
click at [193, 119] on div "R33 9 12:00 S1 11 19:00 S2 11 19:00 S3 10 20:30 SX 10 20:30 27-28 lock 2 R32 4 …" at bounding box center [384, 255] width 469 height 291
click at [81, 43] on input "[DATE]" at bounding box center [96, 52] width 79 height 18
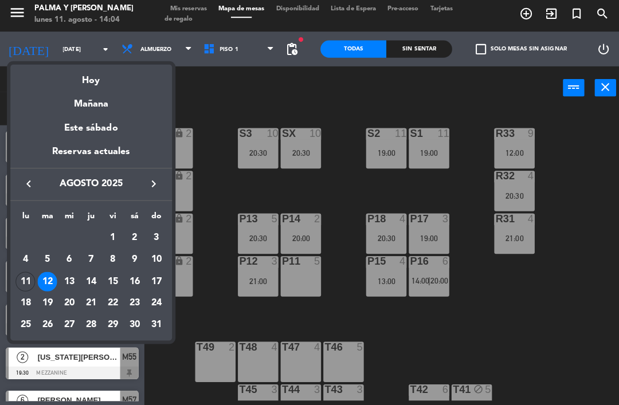
click at [100, 274] on td "14" at bounding box center [91, 283] width 22 height 22
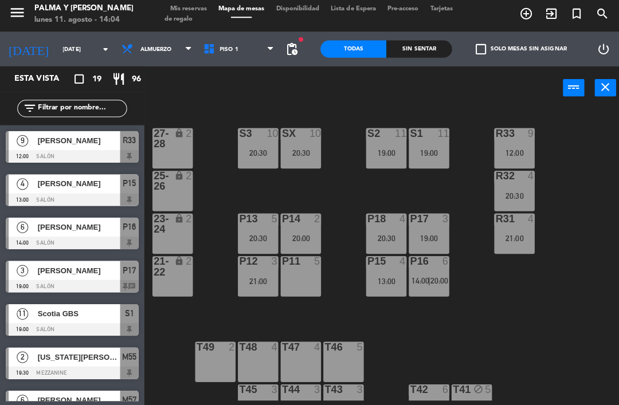
type input "jue. 14 ago."
click at [100, 108] on input "text" at bounding box center [81, 110] width 89 height 13
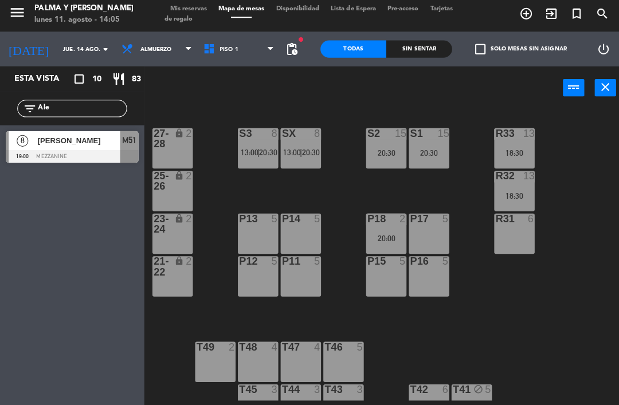
type input "Ale"
click at [100, 140] on span "[PERSON_NAME]" at bounding box center [78, 142] width 82 height 12
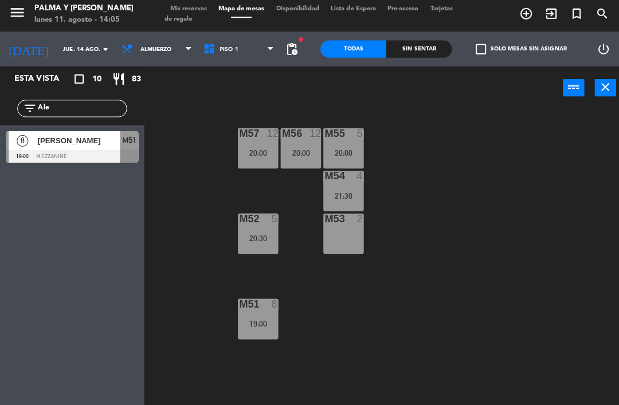
click at [190, 17] on span "Tarjetas de regalo" at bounding box center [306, 17] width 286 height 17
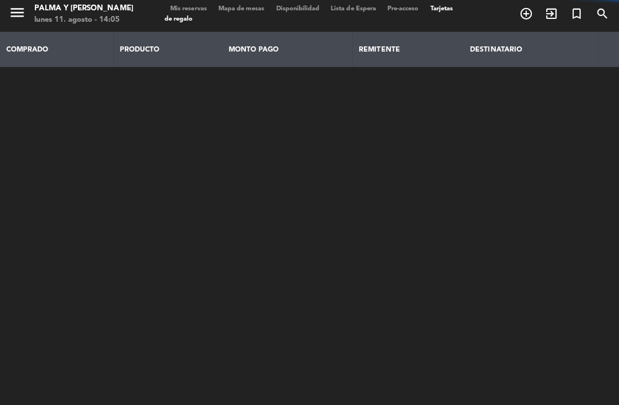
click at [193, 9] on span "Mis reservas" at bounding box center [187, 12] width 48 height 6
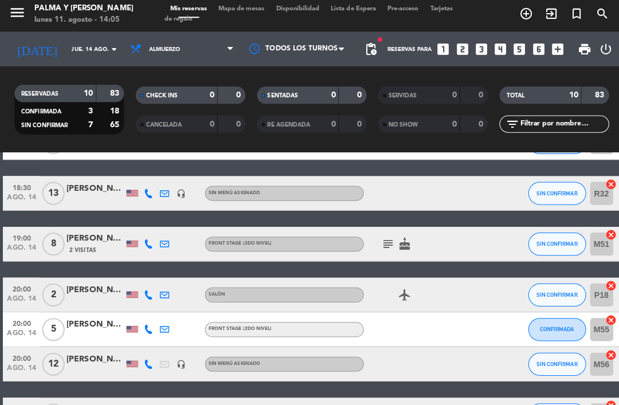
scroll to position [80, 0]
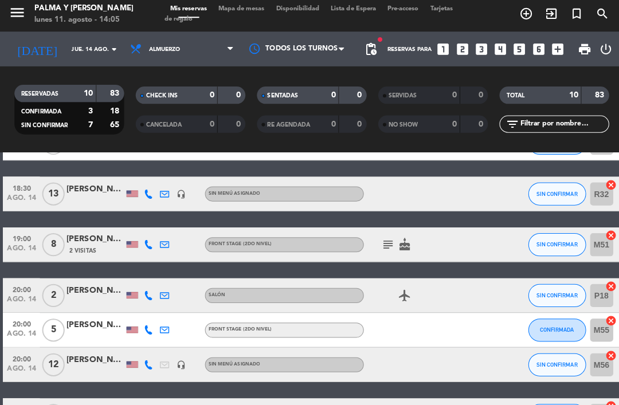
click at [99, 243] on div "[PERSON_NAME]" at bounding box center [94, 240] width 57 height 13
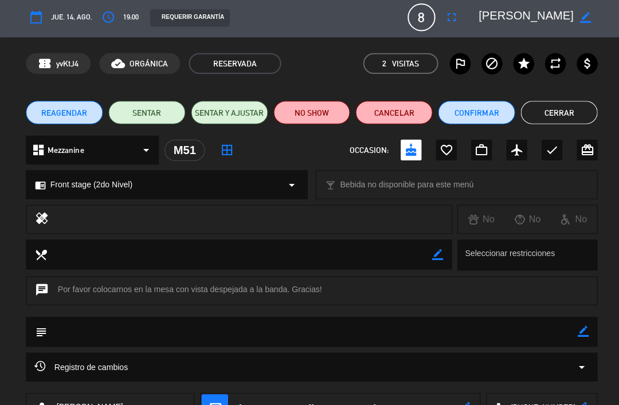
click at [136, 21] on div "calendar_today [DEMOGRAPHIC_DATA]. 14, ago. access_time 19:00 REQUERIR GARANTÍA…" at bounding box center [309, 20] width 567 height 28
click at [113, 25] on button "access_time" at bounding box center [107, 20] width 21 height 21
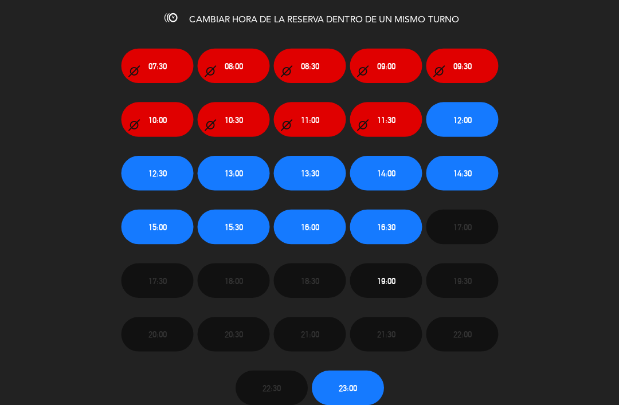
click at [590, 152] on div "07:30 08:00 08:30 09:00 09:30 10:00 10:30 11:00 11:30 12:00 12:30 13:00 13:30 1…" at bounding box center [309, 218] width 636 height 373
click at [590, 113] on div "07:30 08:00 08:30 09:00 09:30 10:00 10:30 11:00 11:30 12:00 12:30 13:00 13:30 1…" at bounding box center [309, 218] width 636 height 373
click at [580, 102] on div "07:30 08:00 08:30 09:00 09:30 10:00 10:30 11:00 11:30 12:00 12:30 13:00 13:30 1…" at bounding box center [309, 218] width 636 height 373
